Goal: Transaction & Acquisition: Download file/media

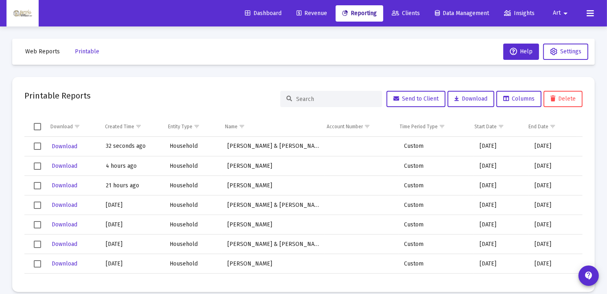
drag, startPoint x: 0, startPoint y: 0, endPoint x: 359, endPoint y: 12, distance: 359.6
click at [359, 12] on span "Reporting" at bounding box center [359, 13] width 35 height 7
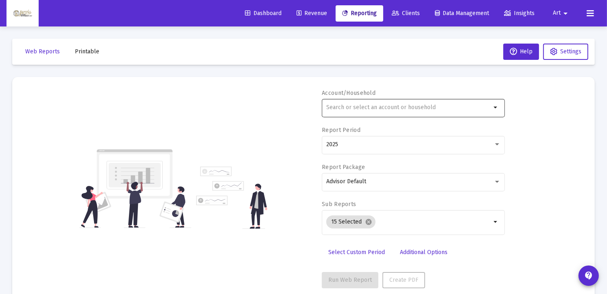
click at [359, 107] on input "text" at bounding box center [408, 107] width 165 height 7
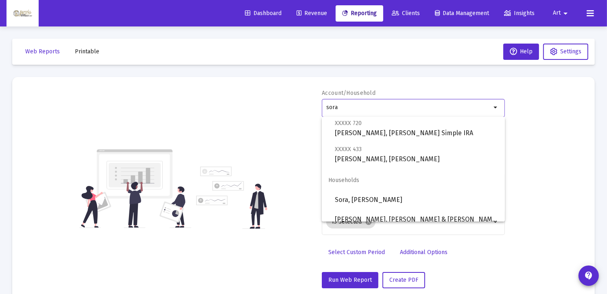
scroll to position [545, 0]
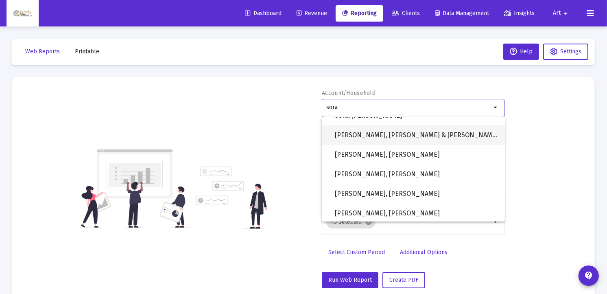
click at [432, 137] on span "[PERSON_NAME], [PERSON_NAME] & [PERSON_NAME] Household" at bounding box center [417, 135] width 164 height 20
type input "[PERSON_NAME], [PERSON_NAME] & [PERSON_NAME] Household"
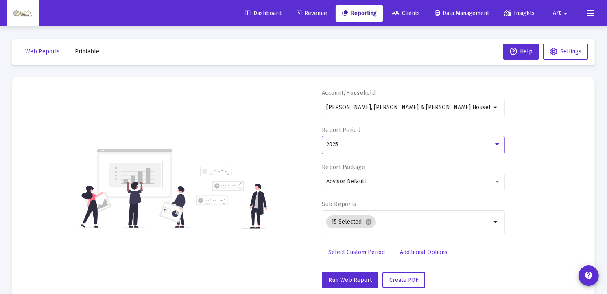
click at [497, 143] on div at bounding box center [497, 144] width 4 height 2
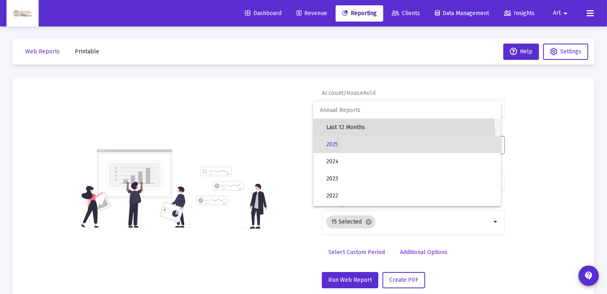
click at [391, 133] on span "Last 12 Months" at bounding box center [410, 127] width 168 height 17
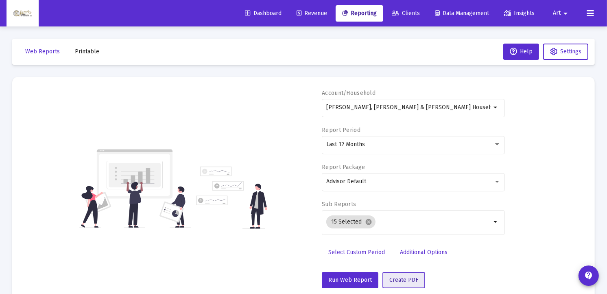
click at [409, 284] on button "Create PDF" at bounding box center [404, 280] width 43 height 16
click at [85, 53] on span "Printable" at bounding box center [87, 51] width 24 height 7
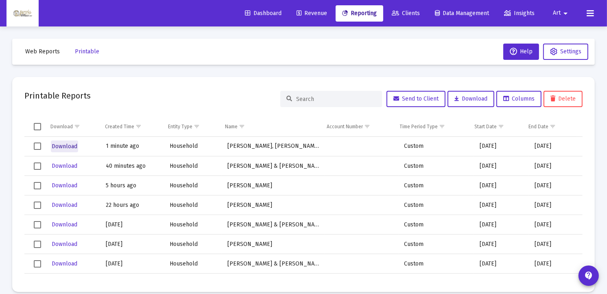
click at [72, 148] on span "Download" at bounding box center [65, 146] width 26 height 7
